Goal: Task Accomplishment & Management: Manage account settings

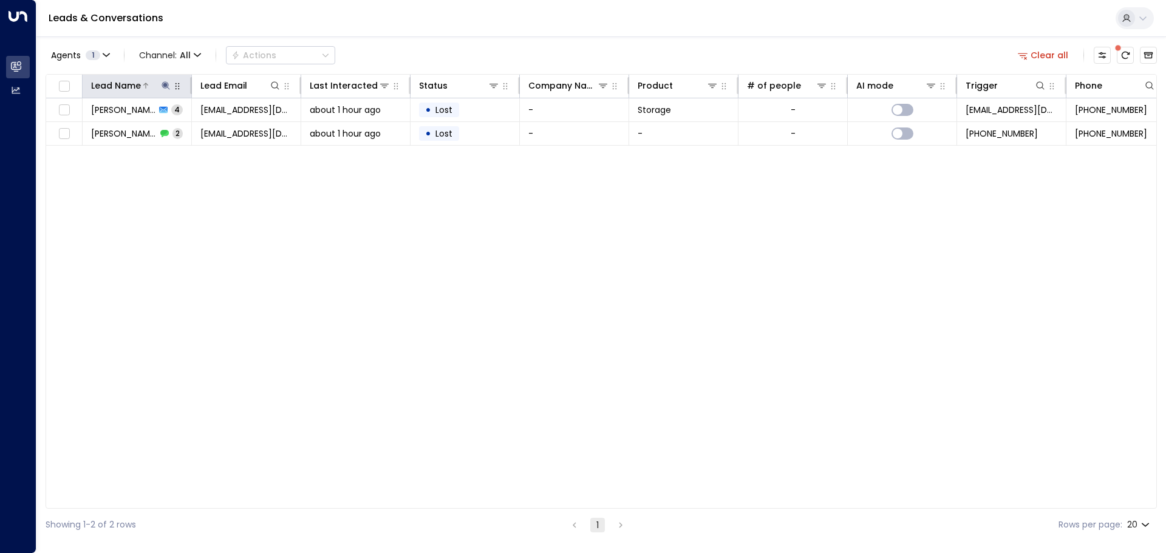
click at [165, 84] on icon at bounding box center [166, 85] width 8 height 8
click at [242, 130] on icon "button" at bounding box center [242, 130] width 10 height 10
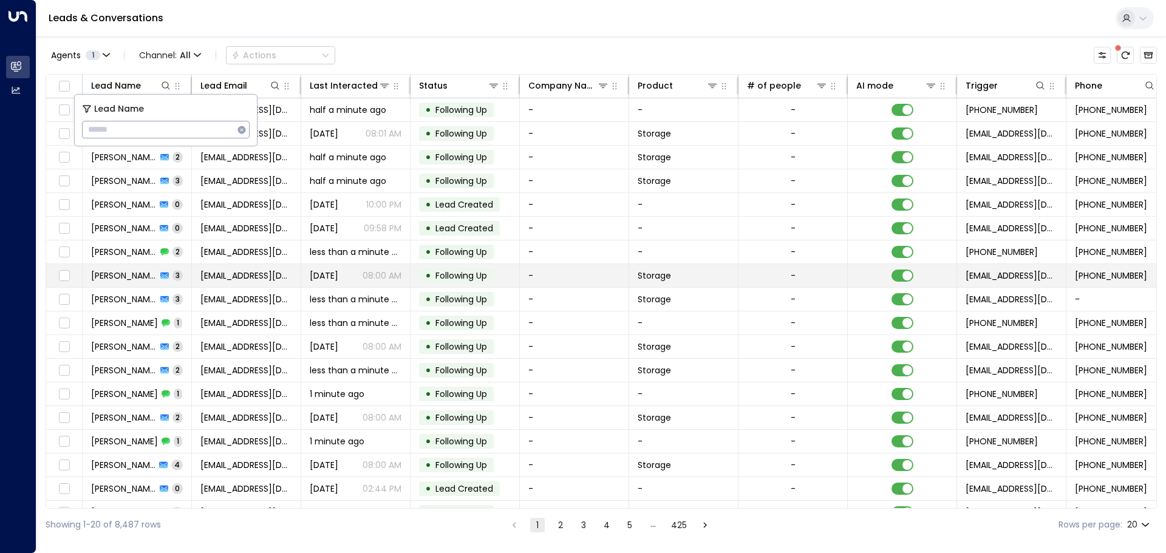
type input "**********"
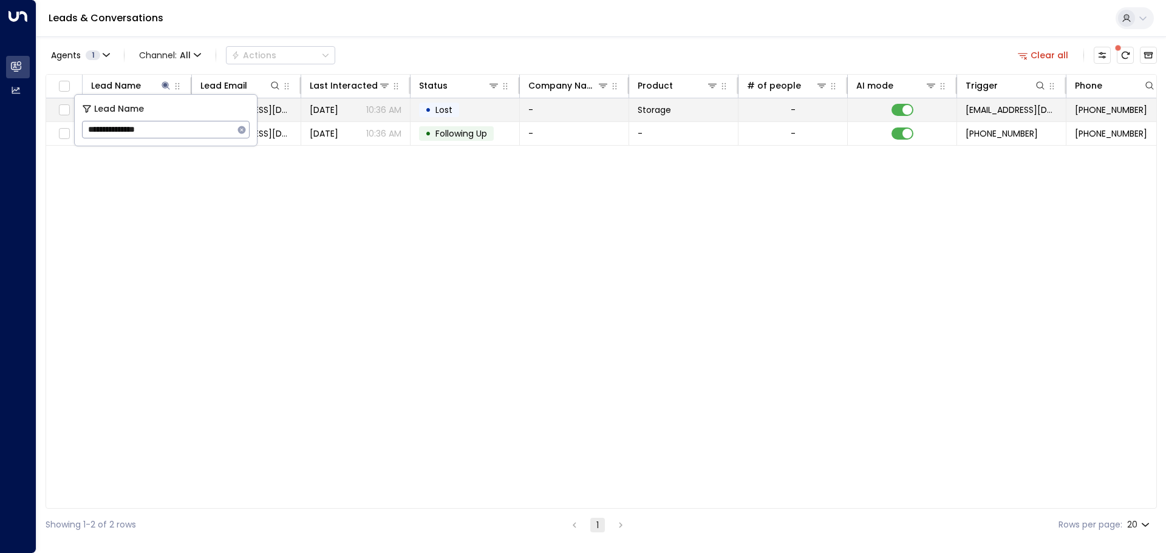
click at [297, 119] on td "[EMAIL_ADDRESS][DOMAIN_NAME]" at bounding box center [246, 109] width 109 height 23
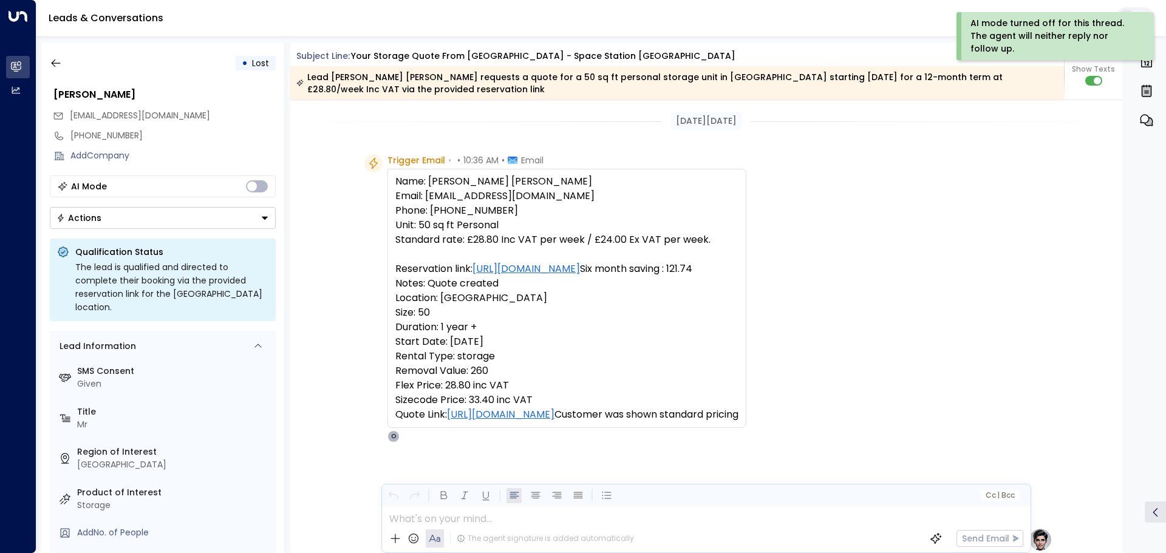
click at [264, 219] on icon "Button group with a nested menu" at bounding box center [264, 218] width 9 height 9
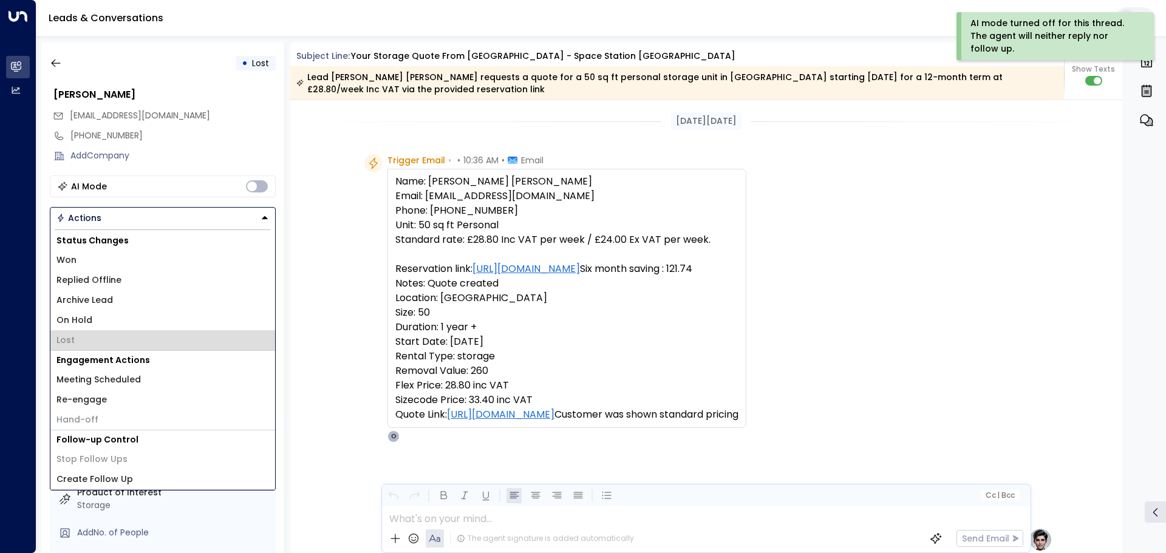
click at [86, 341] on li "Lost" at bounding box center [162, 340] width 225 height 20
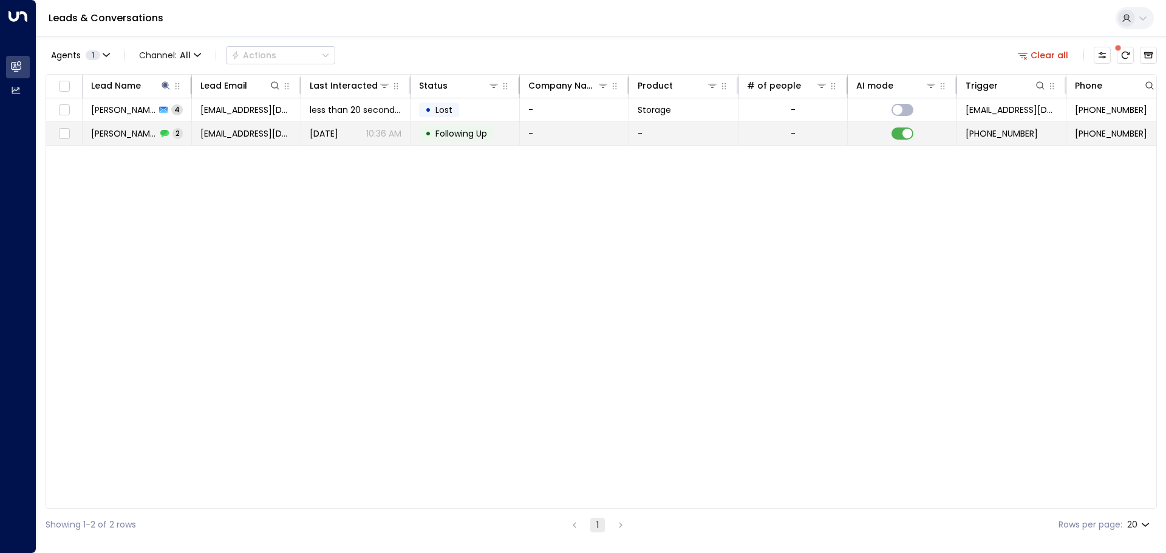
click at [230, 140] on td "[EMAIL_ADDRESS][DOMAIN_NAME]" at bounding box center [246, 133] width 109 height 23
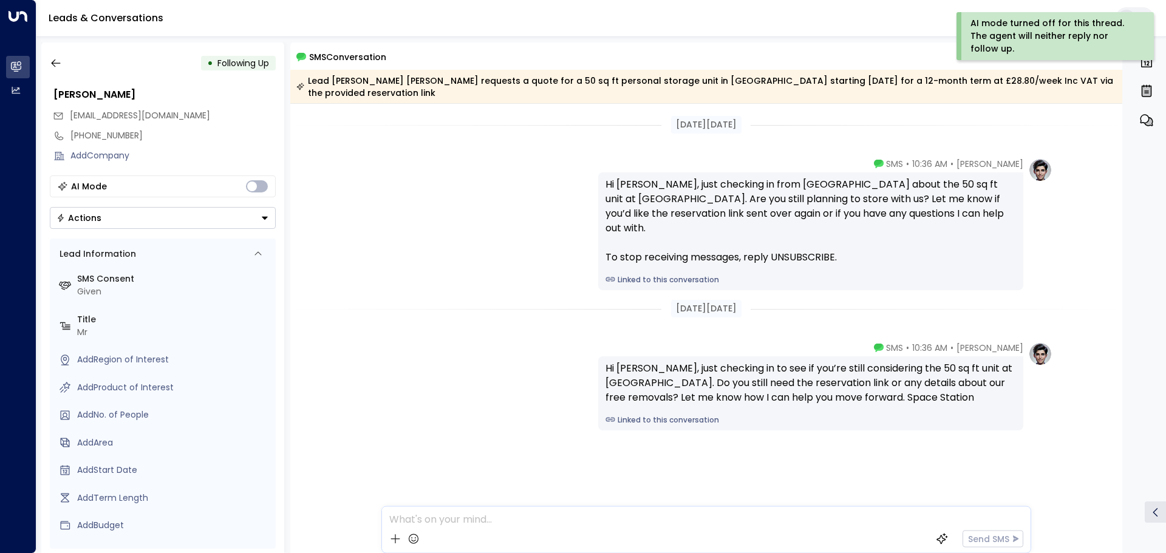
click at [264, 216] on icon "Button group with a nested menu" at bounding box center [264, 218] width 9 height 9
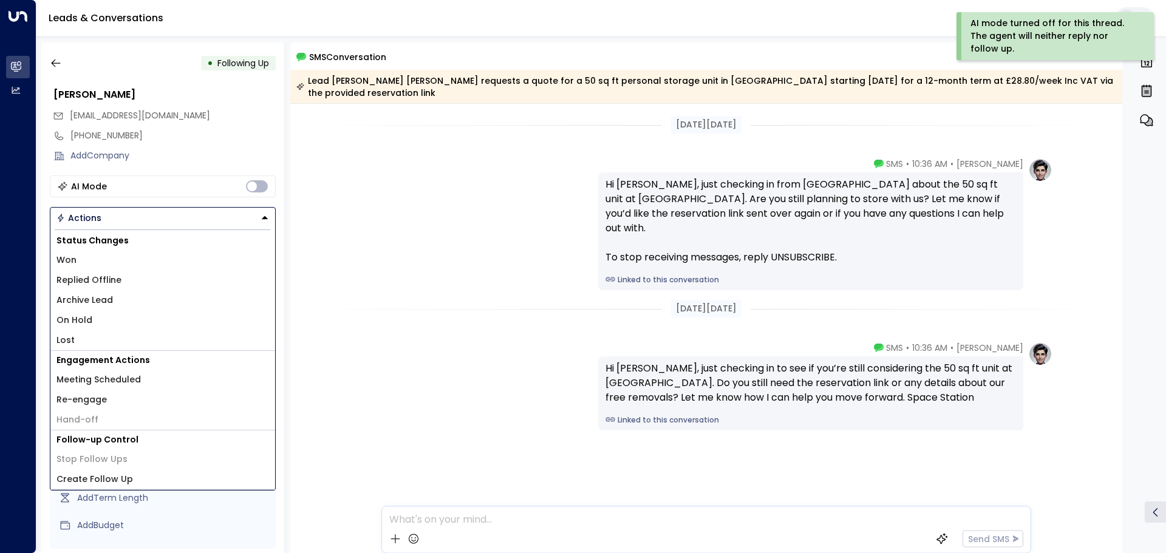
click at [83, 336] on li "Lost" at bounding box center [162, 340] width 225 height 20
